Goal: Participate in discussion: Engage in conversation with other users on a specific topic

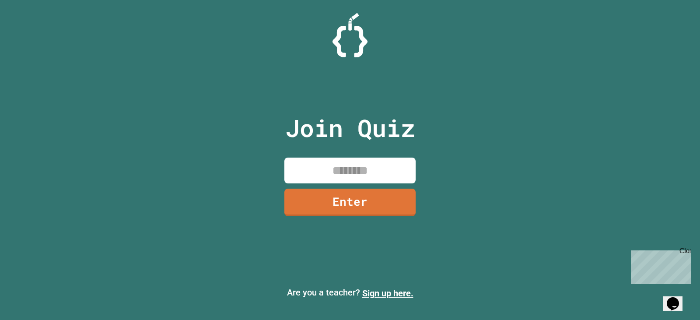
click at [402, 165] on input at bounding box center [350, 171] width 131 height 26
type input "********"
click at [353, 200] on link "Enter" at bounding box center [351, 201] width 134 height 29
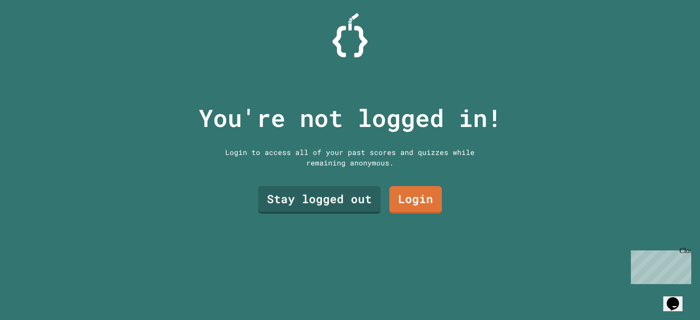
click at [334, 186] on link "Stay logged out" at bounding box center [319, 200] width 123 height 28
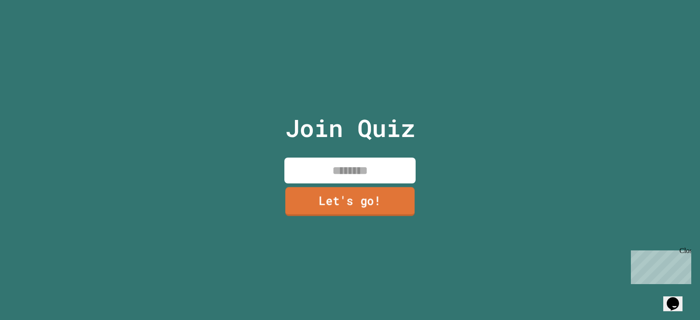
click at [327, 166] on input at bounding box center [350, 171] width 131 height 26
type input "******"
click at [344, 188] on link "Let's go!" at bounding box center [351, 202] width 132 height 28
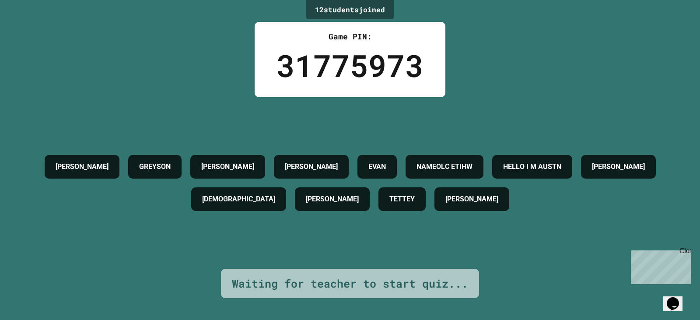
click at [626, 220] on div "[PERSON_NAME] [PERSON_NAME] [PERSON_NAME] NAMEOLC ETIHW HELLO I M [PERSON_NAME]…" at bounding box center [350, 183] width 657 height 172
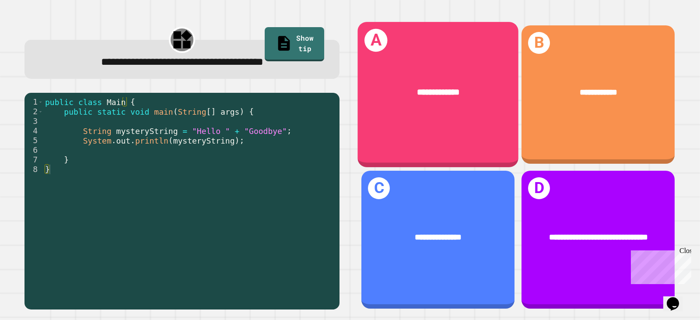
click at [436, 68] on div "**********" at bounding box center [438, 92] width 161 height 48
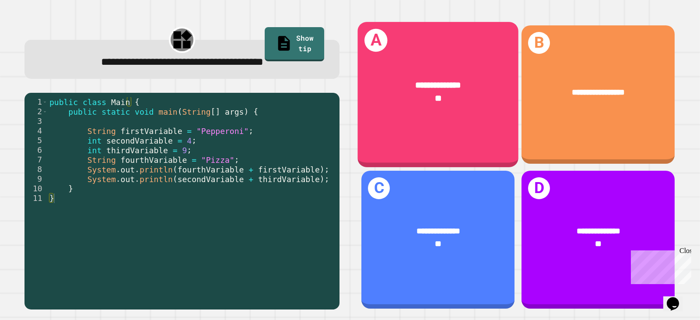
click at [435, 94] on span "**" at bounding box center [438, 98] width 7 height 9
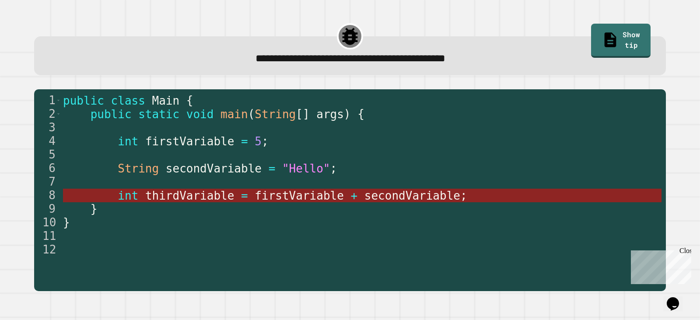
drag, startPoint x: 196, startPoint y: 191, endPoint x: 203, endPoint y: 201, distance: 12.0
click at [203, 201] on span "thirdVariable" at bounding box center [189, 195] width 89 height 13
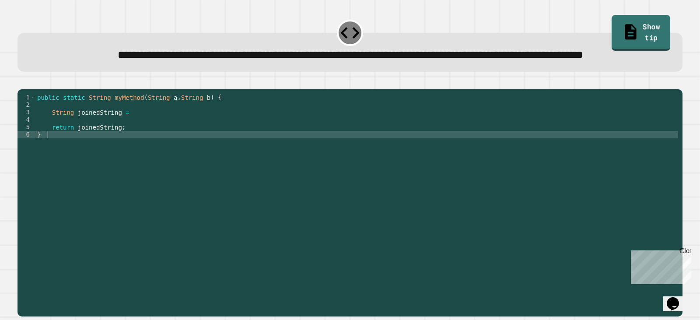
click at [618, 30] on link "Show tip" at bounding box center [641, 32] width 59 height 35
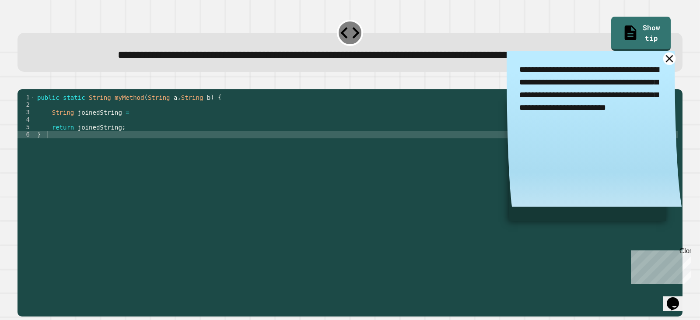
click at [664, 65] on link at bounding box center [670, 58] width 13 height 13
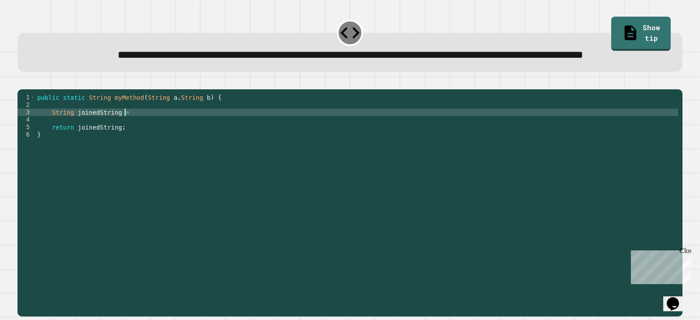
click at [131, 141] on div "public static String myMethod ( String a , String b ) { String joinedString = r…" at bounding box center [356, 183] width 643 height 179
click at [123, 141] on div "public static String myMethod ( String a , String b ) { String joinedString = a…" at bounding box center [356, 183] width 643 height 179
click at [145, 141] on div "public static String myMethod ( String a , String b ) { String joinedString = "…" at bounding box center [356, 183] width 643 height 179
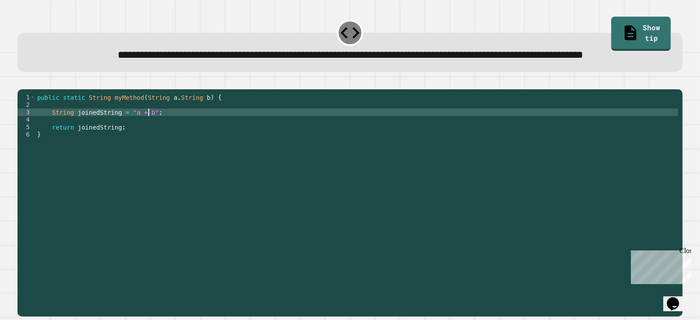
scroll to position [0, 7]
click at [22, 82] on button "button" at bounding box center [22, 82] width 0 height 0
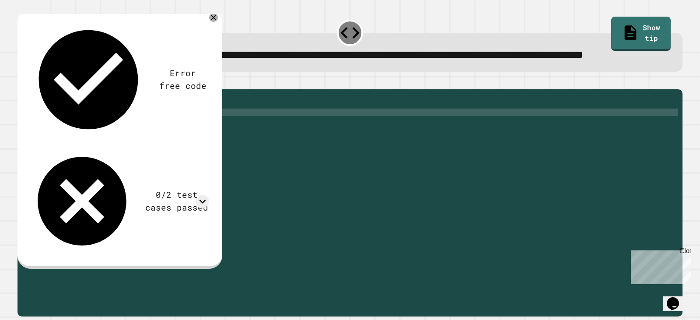
click at [186, 38] on div "Error free code a + baaljcwvinrhwaclrnqw34rqwhx3xernqwr3ha3xrnha + b 0/2 test c…" at bounding box center [119, 137] width 189 height 243
click at [127, 142] on div "public static String myMethod ( String a , String b ) { String joinedString = "…" at bounding box center [356, 183] width 643 height 179
click at [144, 142] on div "public static String myMethod ( String a , String b ) { String joinedString = a…" at bounding box center [356, 183] width 643 height 179
type textarea "**********"
click at [22, 89] on div at bounding box center [350, 84] width 665 height 11
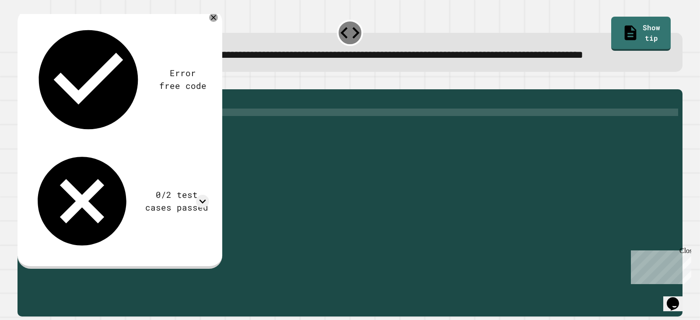
click at [22, 82] on button "button" at bounding box center [22, 82] width 0 height 0
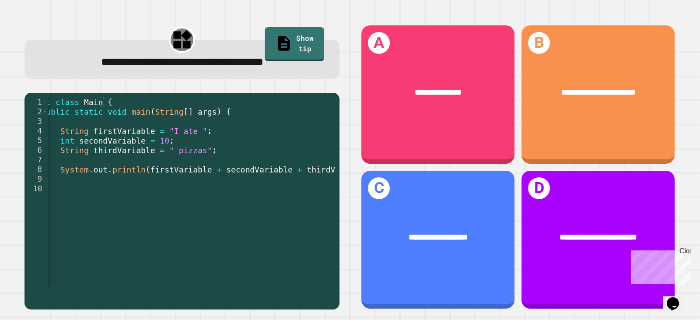
scroll to position [0, 47]
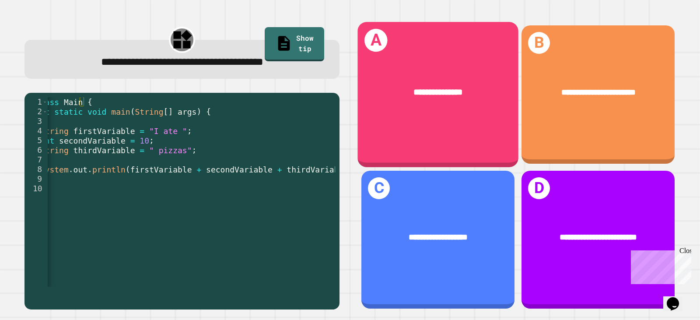
click at [471, 62] on div "**********" at bounding box center [438, 94] width 161 height 145
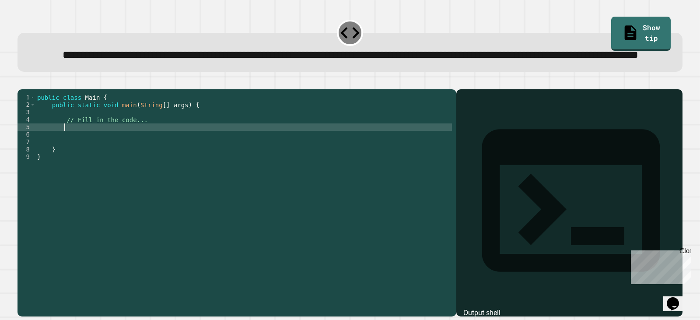
click at [90, 155] on div "public class Main { public static void main ( String [ ] args ) { // Fill in th…" at bounding box center [243, 183] width 417 height 179
click at [249, 157] on div "public class Main { public static void main ( String [ ] args ) { // Fill in th…" at bounding box center [243, 183] width 417 height 179
click at [37, 89] on div at bounding box center [350, 84] width 665 height 11
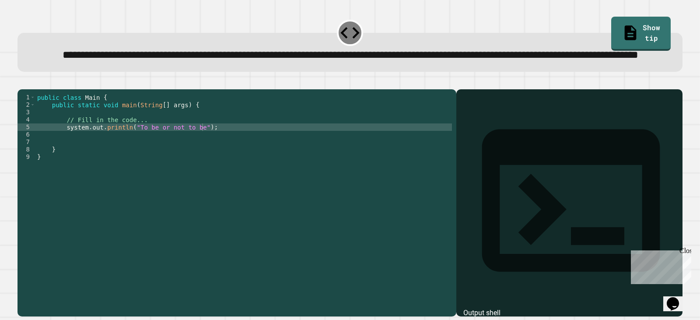
click at [30, 90] on icon "button" at bounding box center [27, 87] width 5 height 6
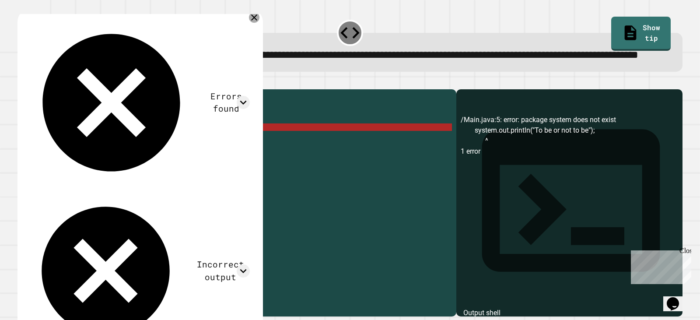
click at [260, 23] on icon at bounding box center [254, 17] width 11 height 11
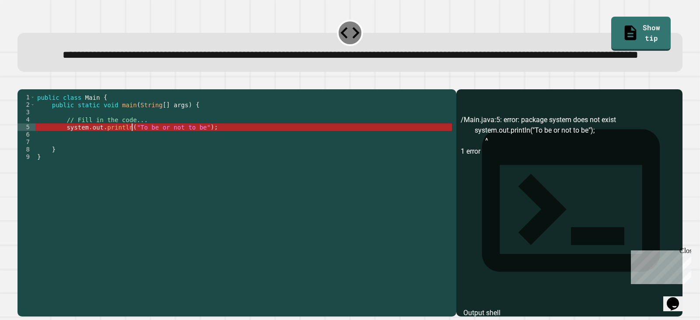
click at [132, 155] on div "public class Main { public static void main ( String [ ] args ) { // Fill in th…" at bounding box center [243, 183] width 417 height 179
click at [127, 158] on div "public class Main { public static void main ( String [ ] args ) { // Fill in th…" at bounding box center [243, 183] width 417 height 179
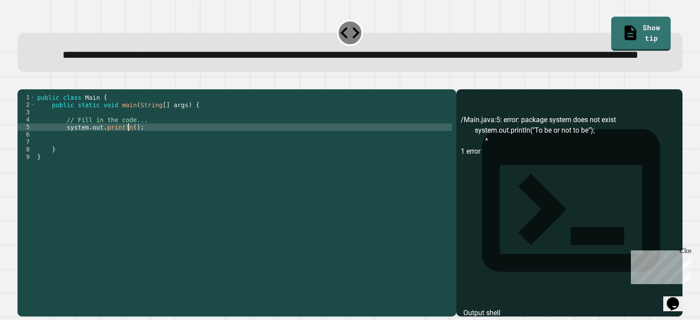
scroll to position [0, 7]
click at [629, 33] on link "Show tip" at bounding box center [642, 31] width 54 height 35
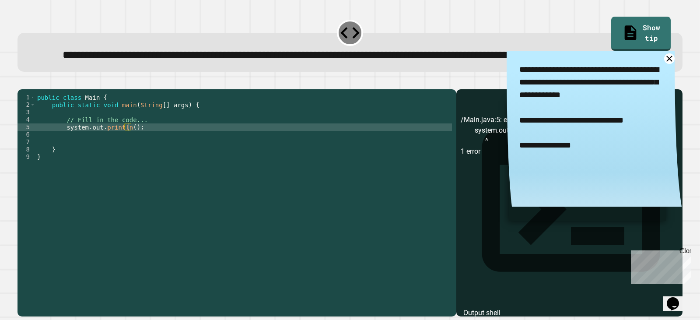
click at [656, 88] on textarea "**********" at bounding box center [594, 120] width 175 height 139
click at [664, 65] on icon at bounding box center [670, 59] width 12 height 12
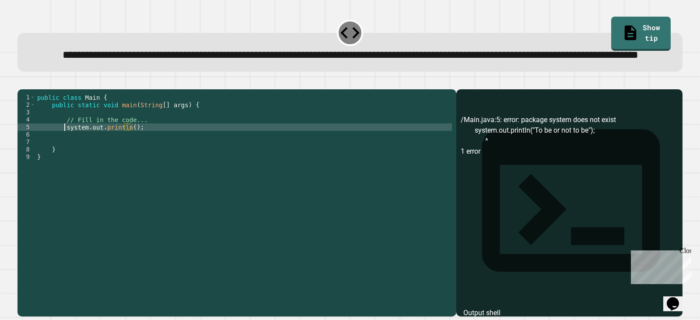
click at [64, 158] on div "public class Main { public static void main ( String [ ] args ) { // Fill in th…" at bounding box center [243, 183] width 417 height 179
click at [68, 159] on div "public class Main { public static void main ( String [ ] args ) { // Fill in th…" at bounding box center [243, 183] width 417 height 179
click at [127, 158] on div "public class Main { public static void main ( String [ ] args ) { // Fill in th…" at bounding box center [243, 183] width 417 height 179
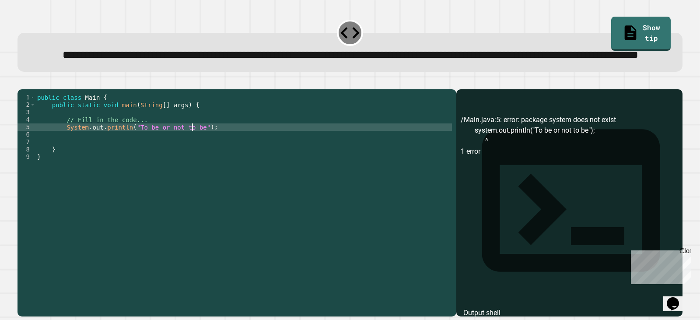
type textarea "**********"
click at [22, 82] on icon "button" at bounding box center [22, 82] width 0 height 0
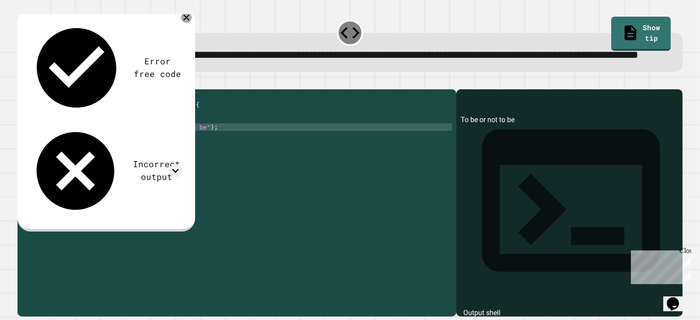
click at [189, 23] on icon at bounding box center [186, 17] width 11 height 11
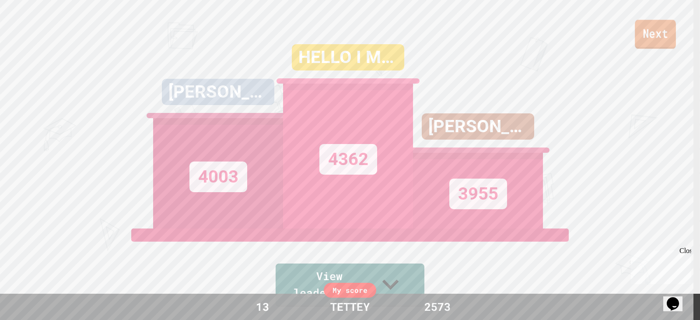
click at [656, 32] on link "Next" at bounding box center [655, 34] width 41 height 29
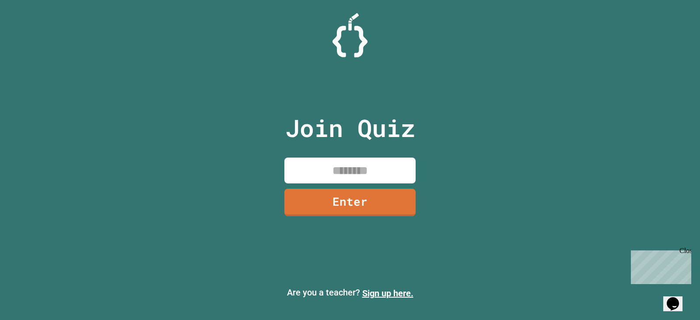
click at [340, 176] on input at bounding box center [350, 171] width 131 height 26
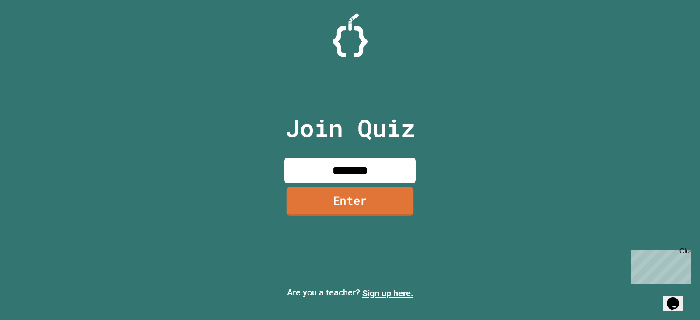
type input "********"
click at [324, 206] on link "Enter" at bounding box center [350, 201] width 127 height 29
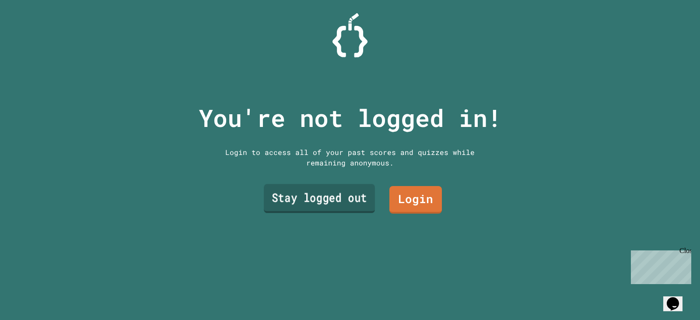
click at [328, 192] on link "Stay logged out" at bounding box center [319, 198] width 111 height 29
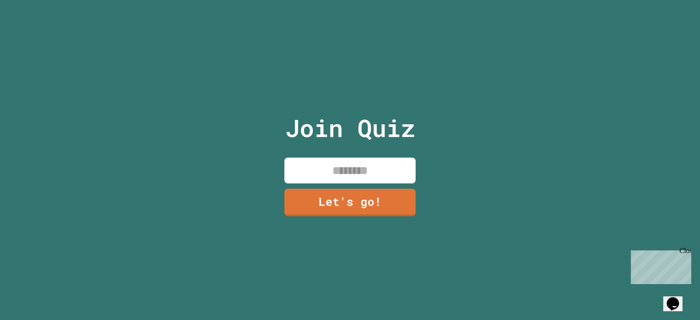
click at [331, 162] on input at bounding box center [350, 171] width 131 height 26
type input "******"
click at [345, 193] on link "Let's go!" at bounding box center [350, 201] width 128 height 29
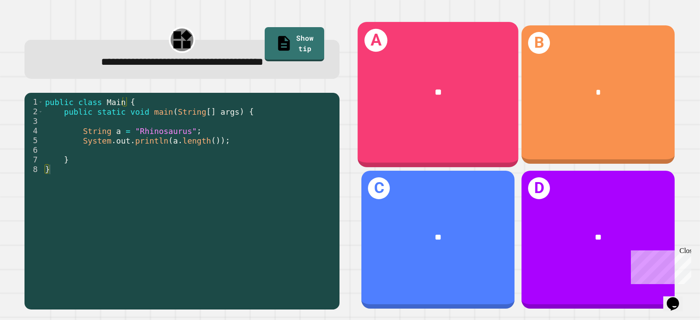
click at [436, 121] on div "A **" at bounding box center [438, 94] width 161 height 145
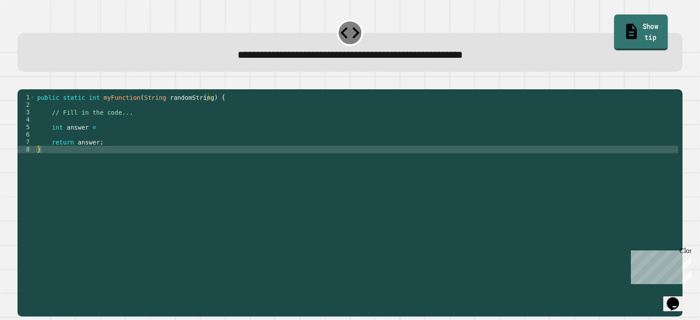
click at [640, 28] on link "Show tip" at bounding box center [641, 31] width 54 height 35
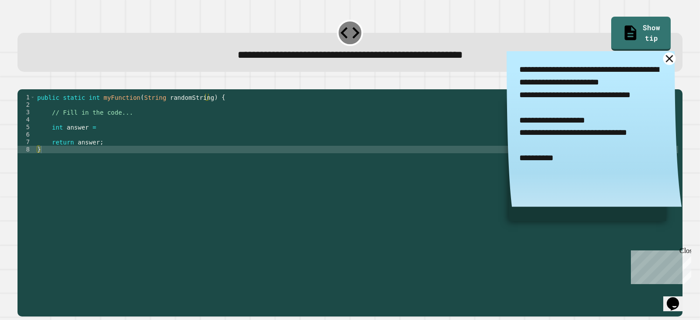
click at [666, 59] on icon at bounding box center [669, 58] width 7 height 7
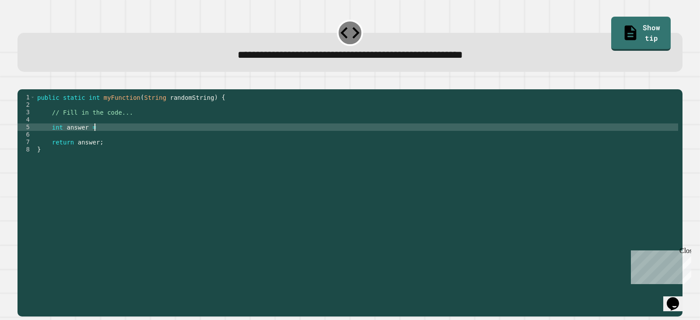
click at [102, 137] on div "public static int myFunction ( String randomString ) { // Fill in the code... i…" at bounding box center [356, 194] width 643 height 201
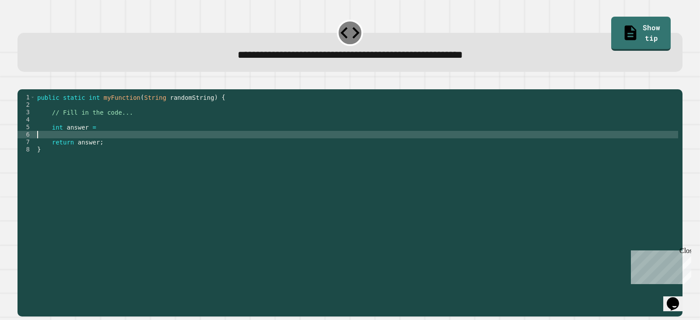
click at [81, 148] on div "public static int myFunction ( String randomString ) { // Fill in the code... i…" at bounding box center [356, 194] width 643 height 201
click at [643, 29] on link "Show tip" at bounding box center [641, 32] width 59 height 35
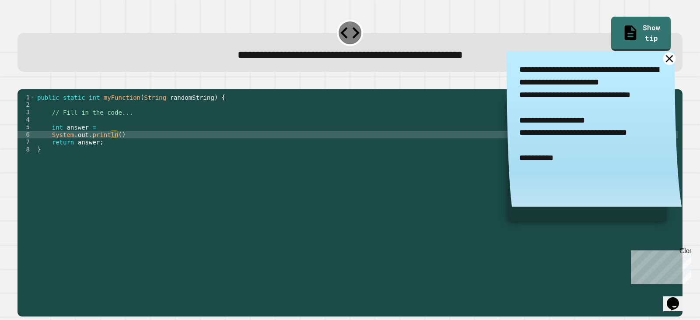
click at [666, 60] on icon at bounding box center [669, 58] width 7 height 7
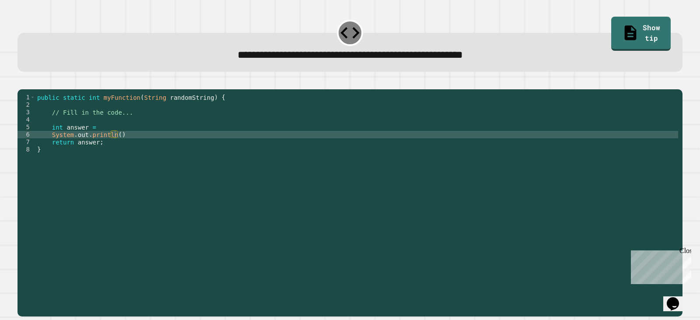
click at [114, 147] on div "public static int myFunction ( String randomString ) { // Fill in the code... i…" at bounding box center [356, 194] width 643 height 201
click at [612, 26] on link "Show tip" at bounding box center [641, 32] width 60 height 35
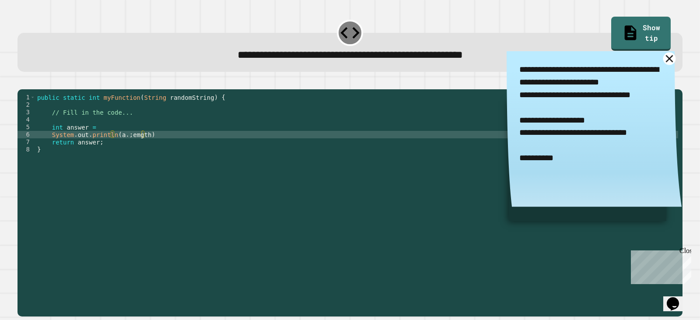
click at [664, 63] on icon at bounding box center [670, 58] width 13 height 13
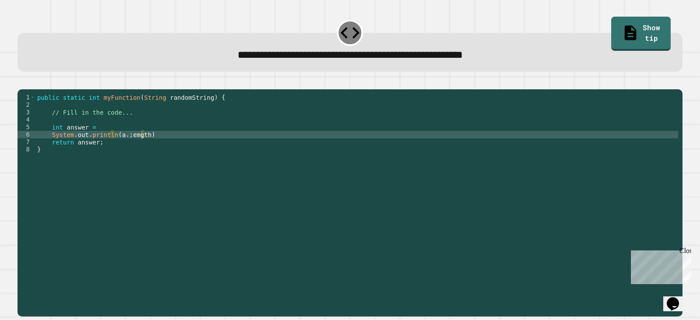
click at [142, 148] on div "public static int myFunction ( String randomString ) { // Fill in the code... i…" at bounding box center [356, 194] width 643 height 201
click at [161, 149] on div "public static int myFunction ( String randomString ) { // Fill in the code... i…" at bounding box center [356, 194] width 643 height 201
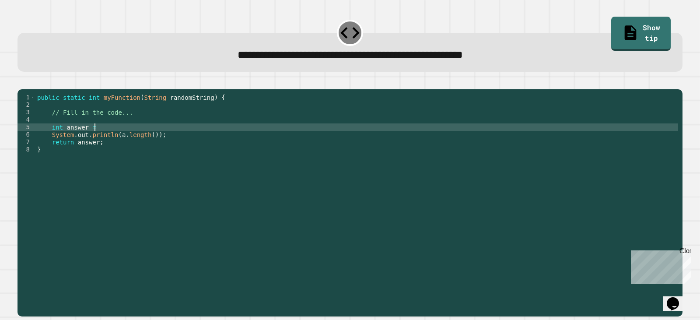
click at [105, 142] on div "public static int myFunction ( String randomString ) { // Fill in the code... i…" at bounding box center [356, 194] width 643 height 201
type textarea "**********"
click at [22, 82] on icon "button" at bounding box center [22, 82] width 0 height 0
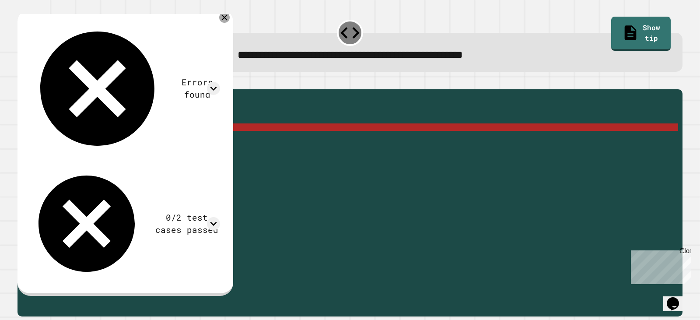
click at [230, 19] on icon at bounding box center [224, 17] width 11 height 11
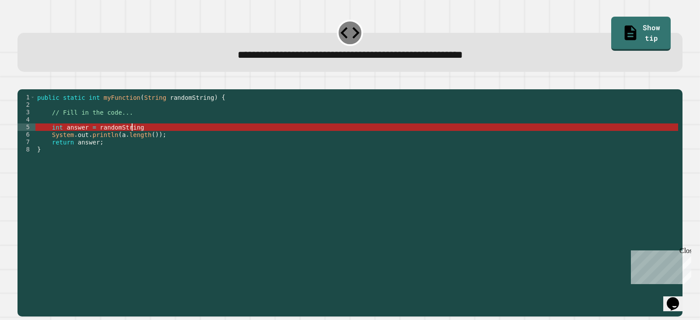
click at [133, 140] on div "public static int myFunction ( String randomString ) { // Fill in the code... i…" at bounding box center [356, 194] width 643 height 201
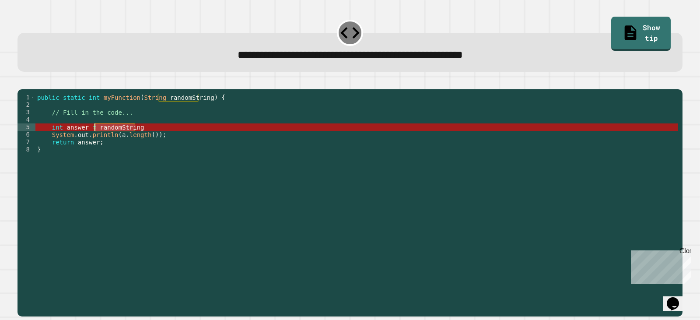
drag, startPoint x: 135, startPoint y: 140, endPoint x: 95, endPoint y: 142, distance: 40.8
click at [95, 142] on div "public static int myFunction ( String randomString ) { // Fill in the code... i…" at bounding box center [356, 194] width 643 height 201
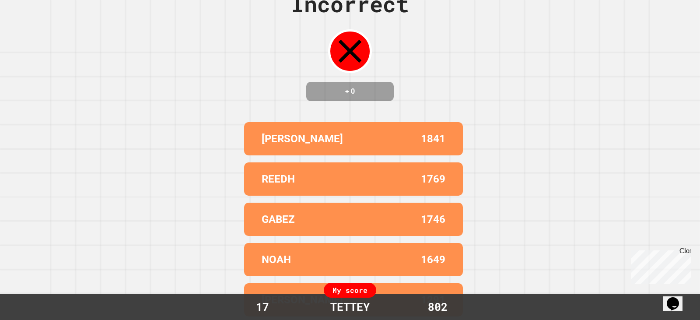
scroll to position [0, 0]
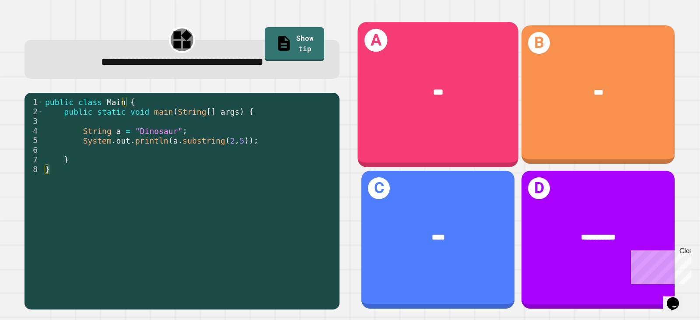
click at [436, 91] on span "***" at bounding box center [438, 92] width 10 height 9
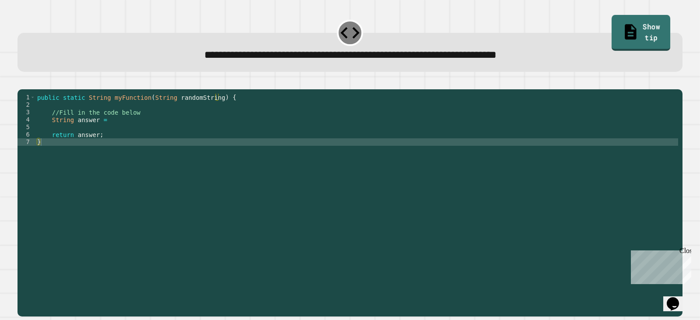
click at [626, 15] on link "Show tip" at bounding box center [641, 32] width 59 height 35
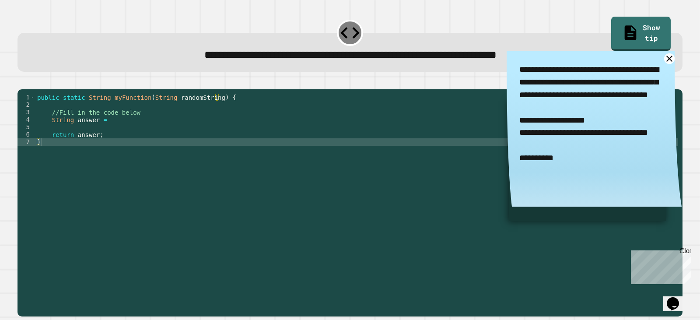
click at [664, 61] on icon at bounding box center [669, 58] width 11 height 11
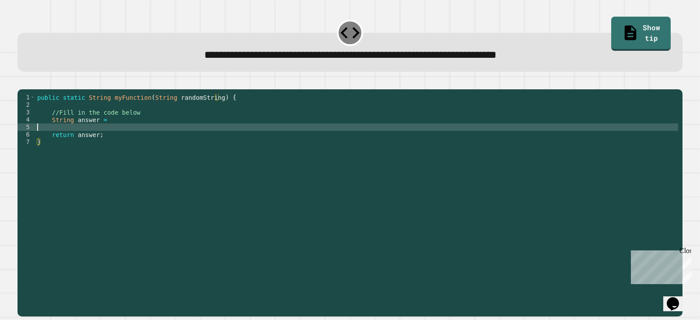
click at [148, 140] on div "public static String myFunction ( String randomString ) { //Fill in the code be…" at bounding box center [356, 194] width 643 height 201
click at [149, 132] on div "public static String myFunction ( String randomString ) { //Fill in the code be…" at bounding box center [356, 194] width 643 height 201
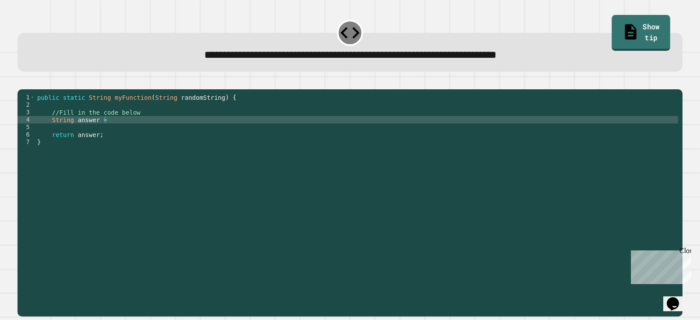
click at [618, 31] on link "Show tip" at bounding box center [641, 32] width 59 height 35
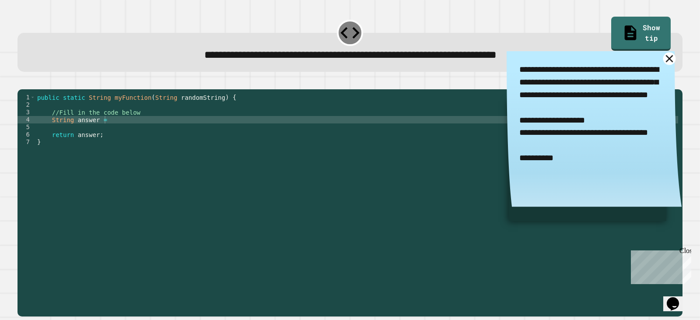
click at [664, 58] on icon at bounding box center [670, 58] width 13 height 13
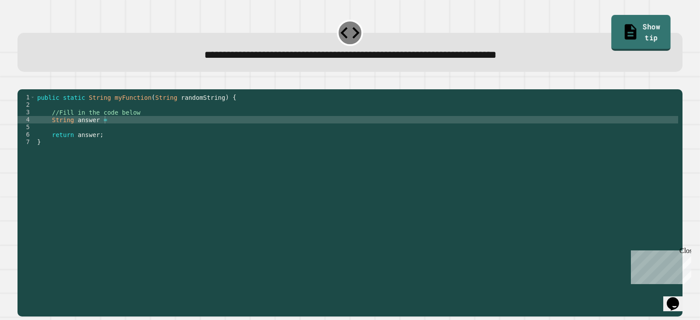
click at [624, 30] on link "Show tip" at bounding box center [640, 32] width 59 height 35
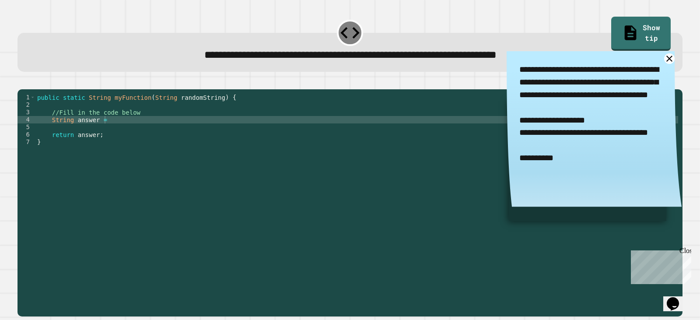
click at [123, 138] on div "public static String myFunction ( String randomString ) { //Fill in the code be…" at bounding box center [356, 194] width 643 height 201
click at [122, 134] on div "public static String myFunction ( String randomString ) { //Fill in the code be…" at bounding box center [356, 194] width 643 height 201
click at [664, 60] on icon at bounding box center [670, 58] width 13 height 13
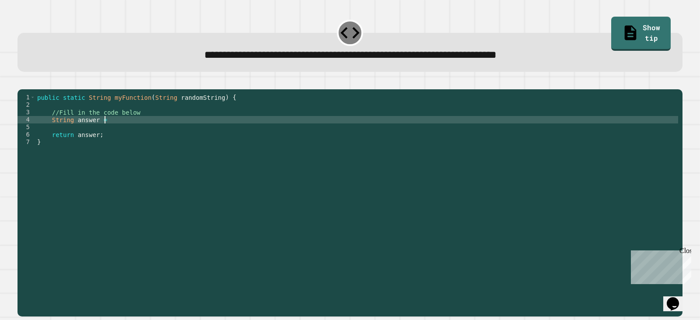
click at [185, 130] on div "public static String myFunction ( String randomString ) { //Fill in the code be…" at bounding box center [356, 194] width 643 height 201
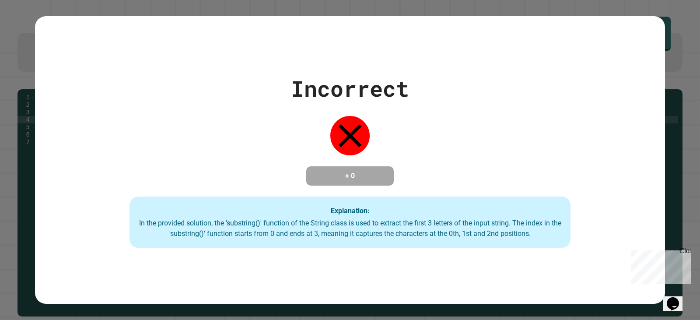
type textarea "**********"
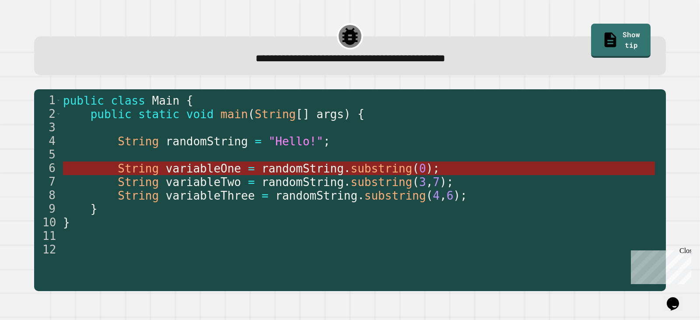
click at [302, 167] on span "randomString" at bounding box center [303, 168] width 82 height 13
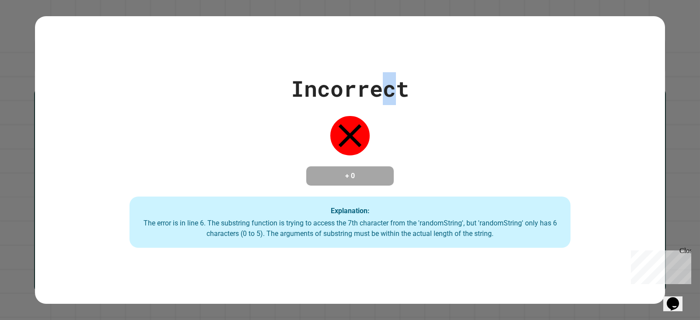
drag, startPoint x: 411, startPoint y: 83, endPoint x: 385, endPoint y: 71, distance: 28.8
click at [385, 72] on div "Incorrect" at bounding box center [350, 88] width 118 height 33
click at [387, 72] on div "Incorrect" at bounding box center [350, 88] width 118 height 33
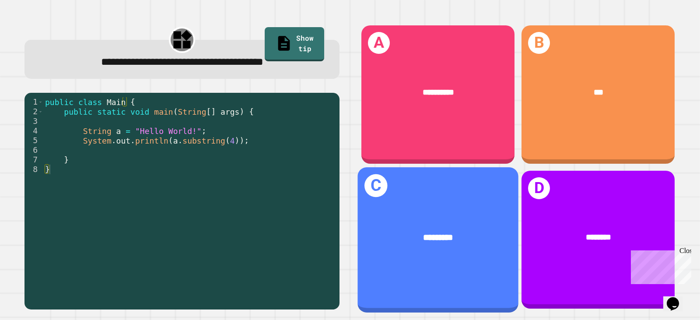
click at [441, 231] on div "*********" at bounding box center [439, 237] width 126 height 13
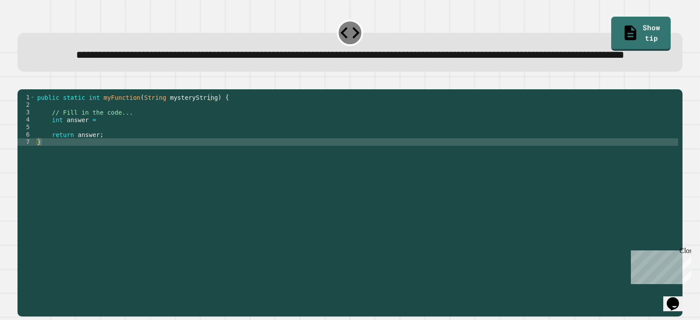
click at [127, 150] on div "public static int myFunction ( String mysteryString ) { // Fill in the code... …" at bounding box center [356, 183] width 643 height 179
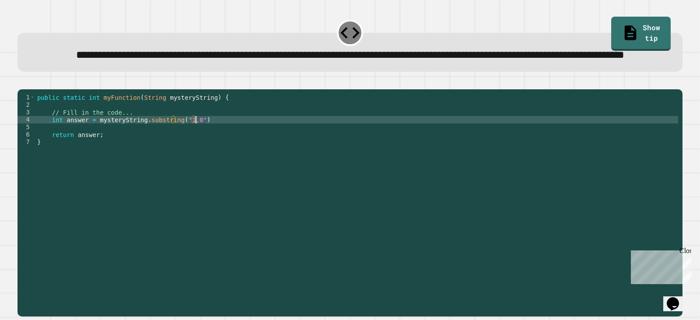
scroll to position [0, 11]
click at [22, 82] on button "button" at bounding box center [22, 82] width 0 height 0
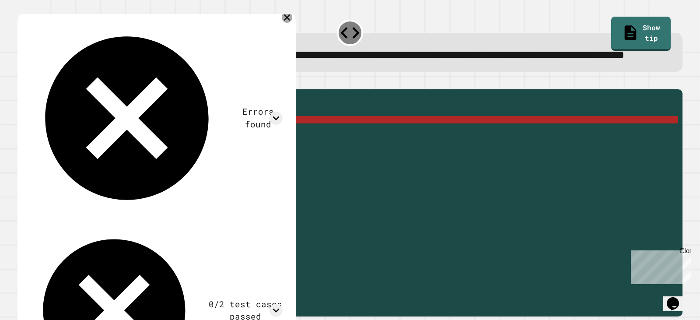
click at [288, 23] on icon at bounding box center [287, 17] width 11 height 11
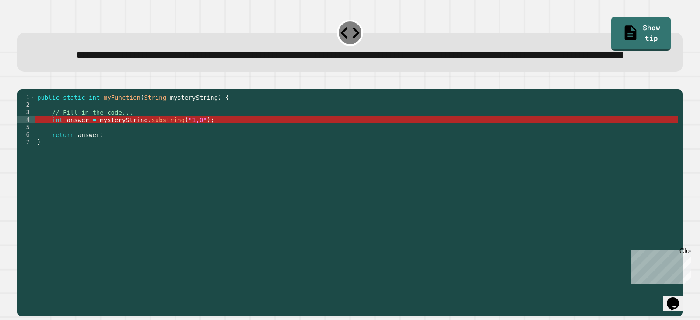
click at [198, 152] on div "public static int myFunction ( String mysteryString ) { // Fill in the code... …" at bounding box center [356, 183] width 643 height 179
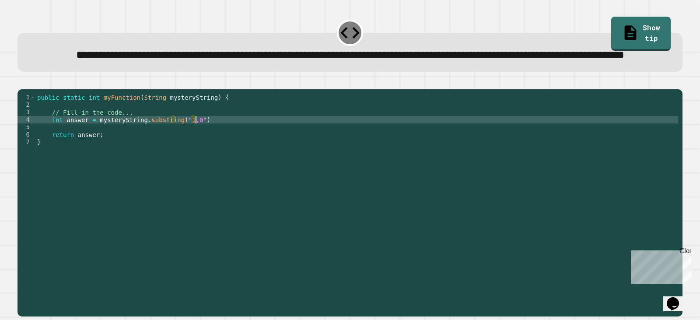
click at [189, 150] on div "public static int myFunction ( String mysteryString ) { // Fill in the code... …" at bounding box center [356, 183] width 643 height 179
click at [182, 151] on div "public static int myFunction ( String mysteryString ) { // Fill in the code... …" at bounding box center [356, 183] width 643 height 179
click at [202, 146] on div "public static int myFunction ( String mysteryString ) { // Fill in the code... …" at bounding box center [356, 183] width 643 height 179
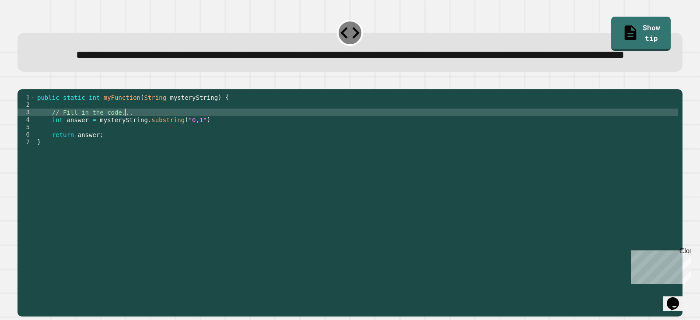
scroll to position [0, 6]
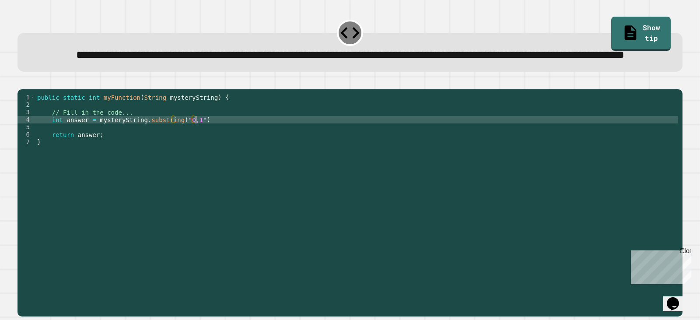
click at [205, 148] on div "public static int myFunction ( String mysteryString ) { // Fill in the code... …" at bounding box center [356, 183] width 643 height 179
click at [17, 101] on div "**********" at bounding box center [350, 197] width 672 height 245
click at [19, 89] on div at bounding box center [350, 84] width 665 height 11
click at [22, 82] on icon "button" at bounding box center [22, 82] width 0 height 0
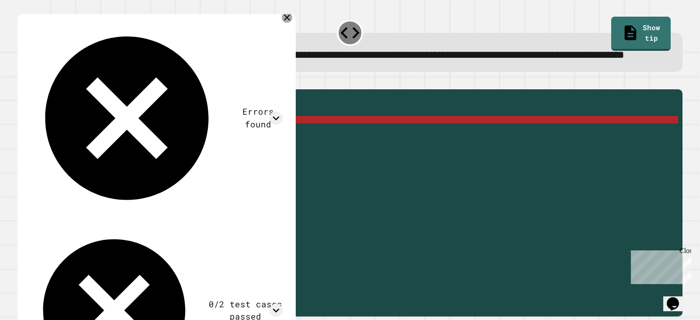
click at [285, 23] on icon at bounding box center [287, 17] width 11 height 11
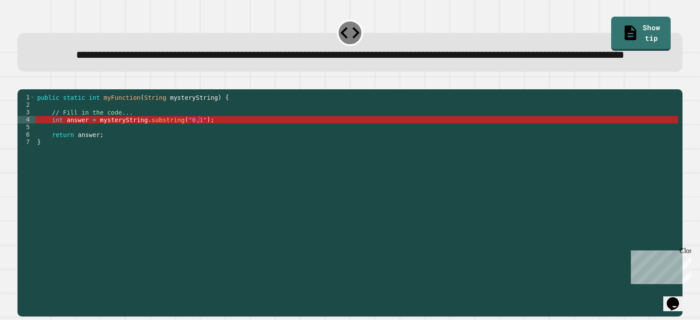
click at [204, 153] on div "public static int myFunction ( String mysteryString ) { // Fill in the code... …" at bounding box center [356, 183] width 643 height 179
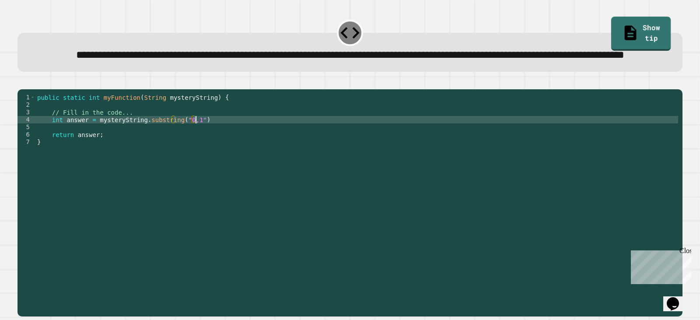
click at [618, 36] on link "Show tip" at bounding box center [641, 34] width 60 height 34
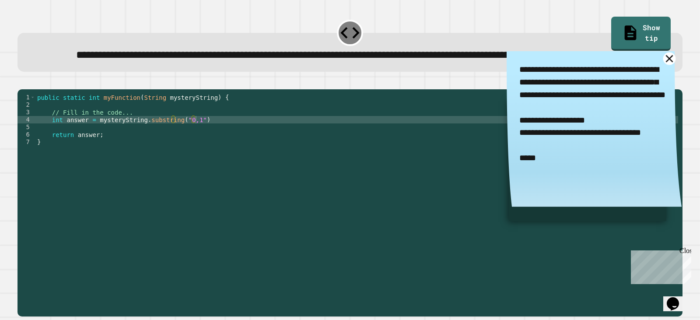
click at [664, 65] on icon at bounding box center [670, 58] width 13 height 13
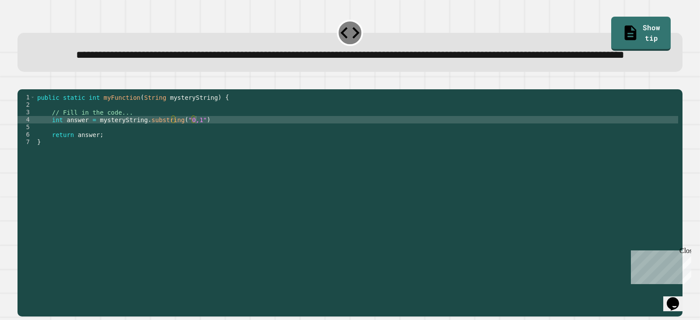
click at [189, 152] on div "public static int myFunction ( String mysteryString ) { // Fill in the code... …" at bounding box center [356, 183] width 643 height 179
click at [22, 82] on icon "button" at bounding box center [22, 82] width 0 height 0
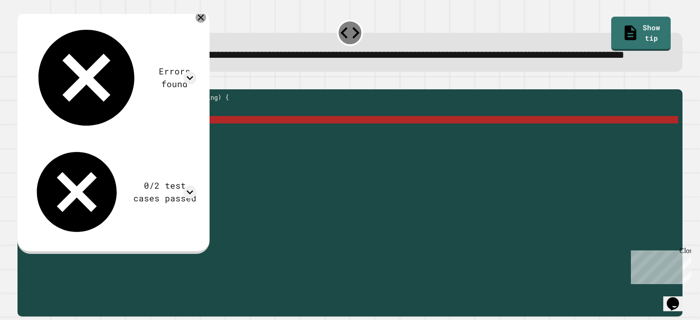
click at [206, 23] on icon at bounding box center [201, 17] width 11 height 11
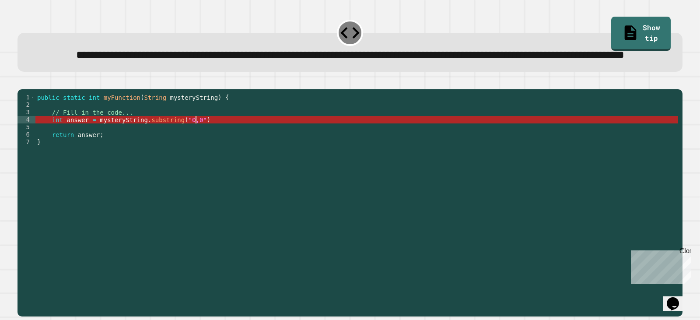
click at [212, 148] on div "public static int myFunction ( String mysteryString ) { // Fill in the code... …" at bounding box center [356, 183] width 643 height 179
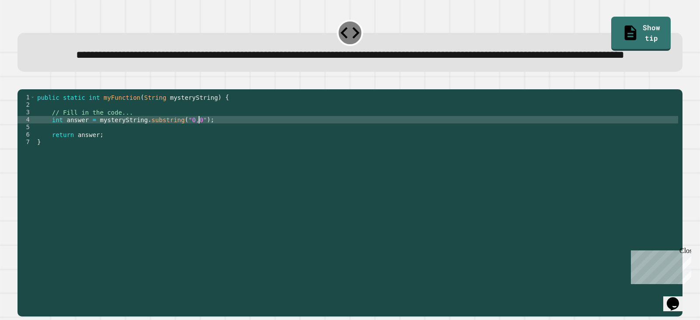
click at [39, 89] on div at bounding box center [350, 84] width 665 height 11
drag, startPoint x: 37, startPoint y: 110, endPoint x: 34, endPoint y: 115, distance: 6.1
click at [22, 82] on button "button" at bounding box center [22, 82] width 0 height 0
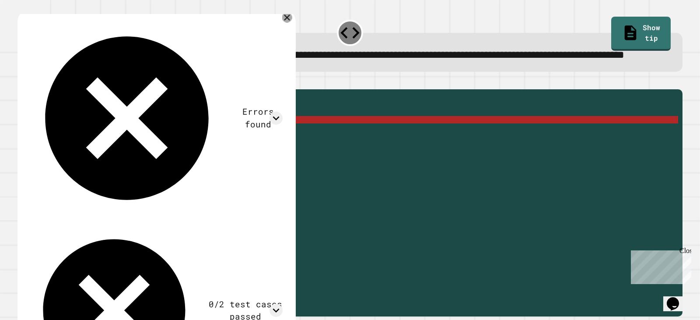
click at [284, 22] on icon at bounding box center [287, 17] width 10 height 10
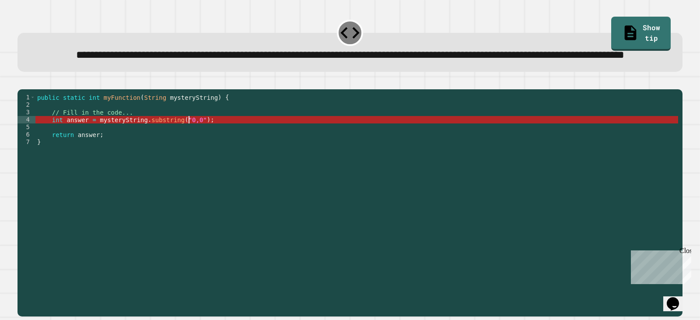
click at [190, 148] on div "public static int myFunction ( String mysteryString ) { // Fill in the code... …" at bounding box center [356, 183] width 643 height 179
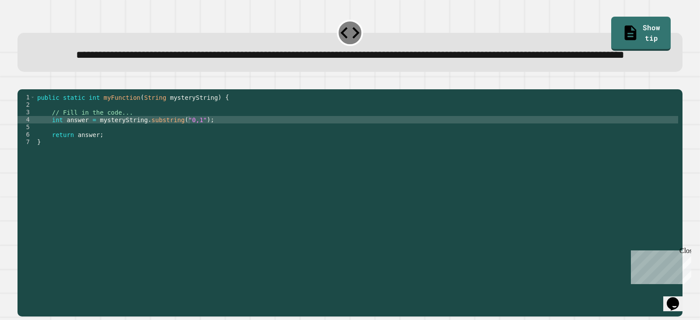
click at [22, 82] on icon "button" at bounding box center [22, 82] width 0 height 0
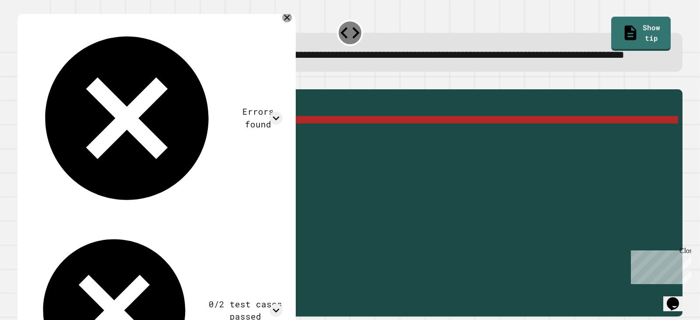
click at [284, 22] on icon at bounding box center [287, 17] width 10 height 10
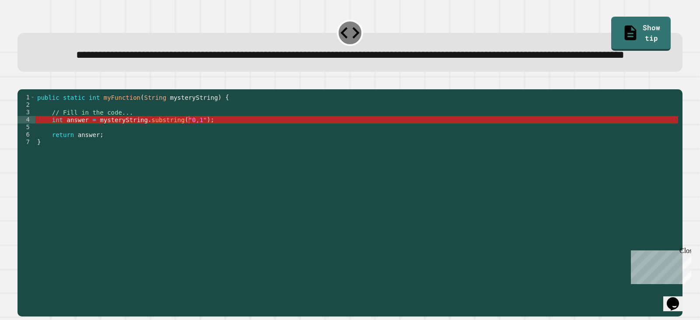
scroll to position [0, 6]
drag, startPoint x: 259, startPoint y: 141, endPoint x: 255, endPoint y: 148, distance: 8.0
click at [259, 141] on div "public static int myFunction ( String mysteryString ) { // Fill in the code... …" at bounding box center [356, 183] width 643 height 179
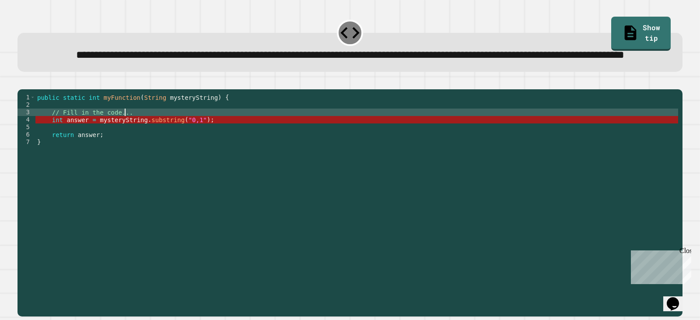
click at [252, 153] on div "public static int myFunction ( String mysteryString ) { // Fill in the code... …" at bounding box center [356, 183] width 643 height 179
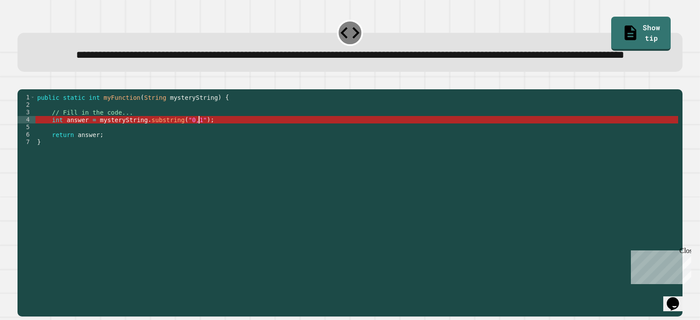
type textarea "**********"
